Goal: Navigation & Orientation: Find specific page/section

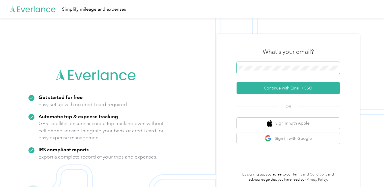
click at [254, 69] on span at bounding box center [288, 68] width 103 height 12
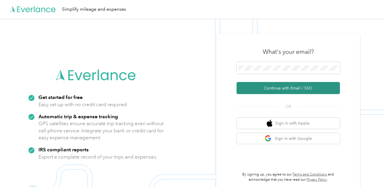
click at [272, 89] on button "Continue with Email / SSO" at bounding box center [288, 88] width 103 height 12
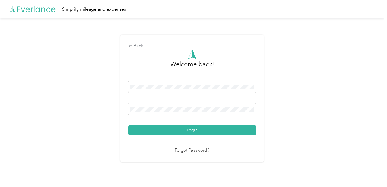
click at [289, 40] on div "Back Welcome back! Login Forgot Password?" at bounding box center [192, 100] width 384 height 164
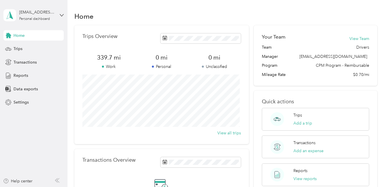
click at [27, 36] on div "Home" at bounding box center [33, 35] width 60 height 10
